Goal: Find specific page/section: Find specific page/section

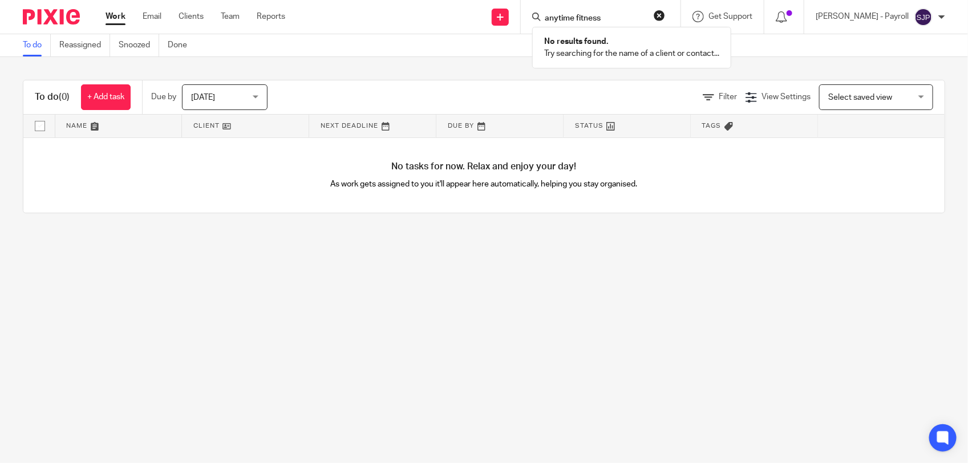
click button "submit" at bounding box center [0, 0] width 0 height 0
click at [591, 16] on input "anytime fitness" at bounding box center [595, 19] width 103 height 10
type input "a"
type input "S34"
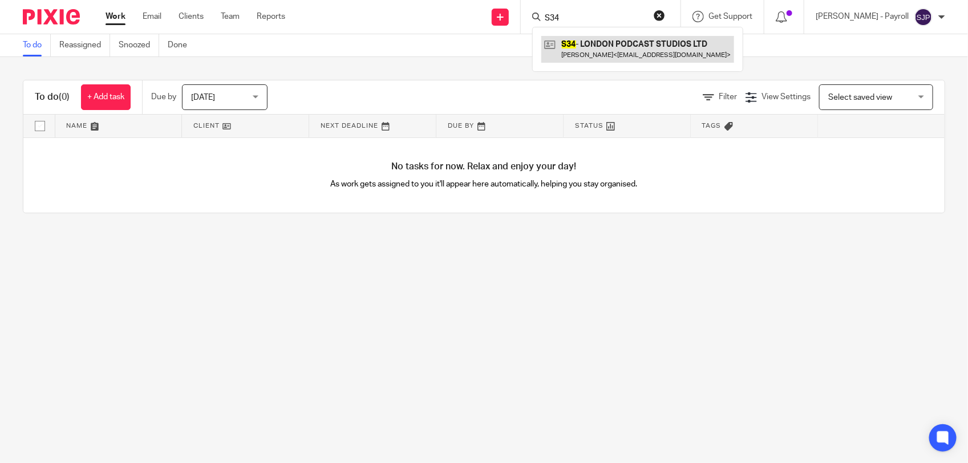
click at [608, 41] on link at bounding box center [637, 49] width 193 height 26
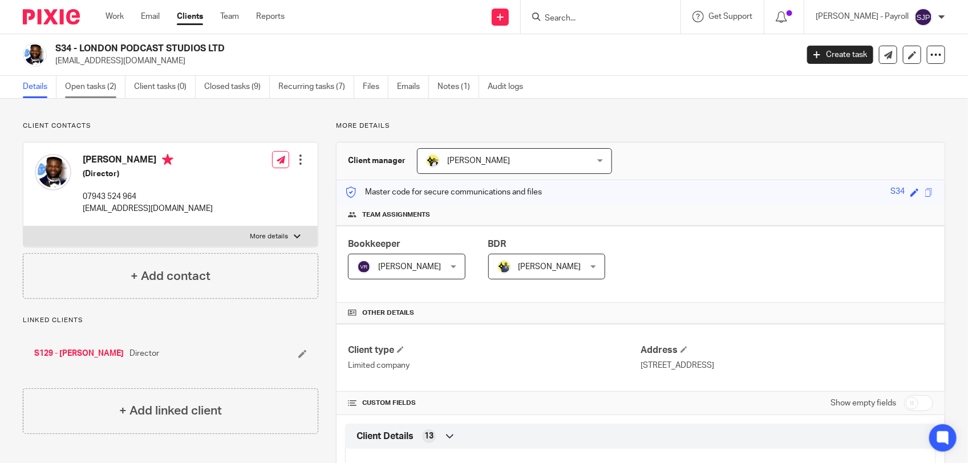
click at [89, 82] on link "Open tasks (2)" at bounding box center [95, 87] width 60 height 22
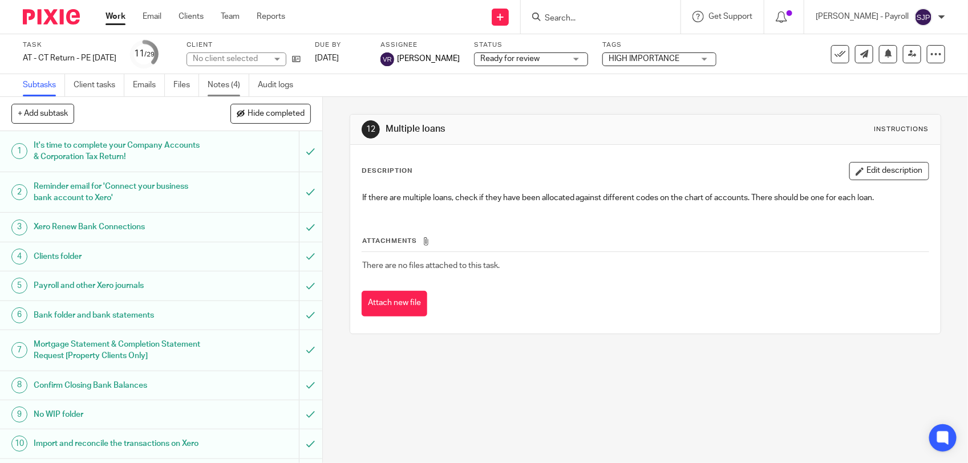
click at [228, 82] on link "Notes (4)" at bounding box center [229, 85] width 42 height 22
